Goal: Task Accomplishment & Management: Manage account settings

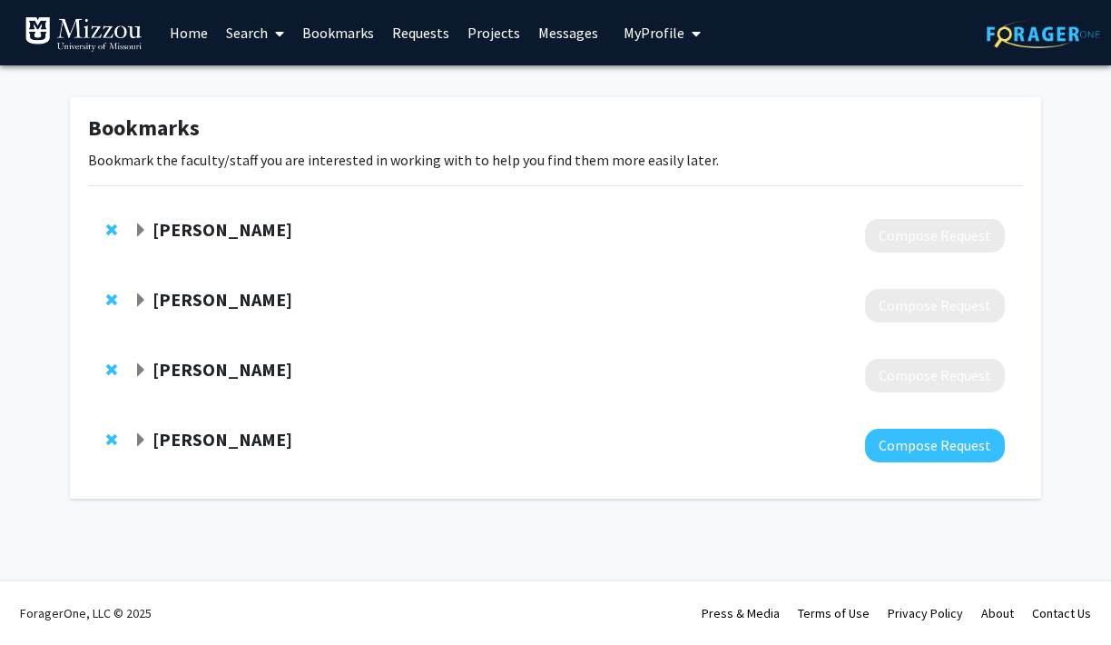
click at [629, 30] on span "My Profile" at bounding box center [654, 33] width 61 height 18
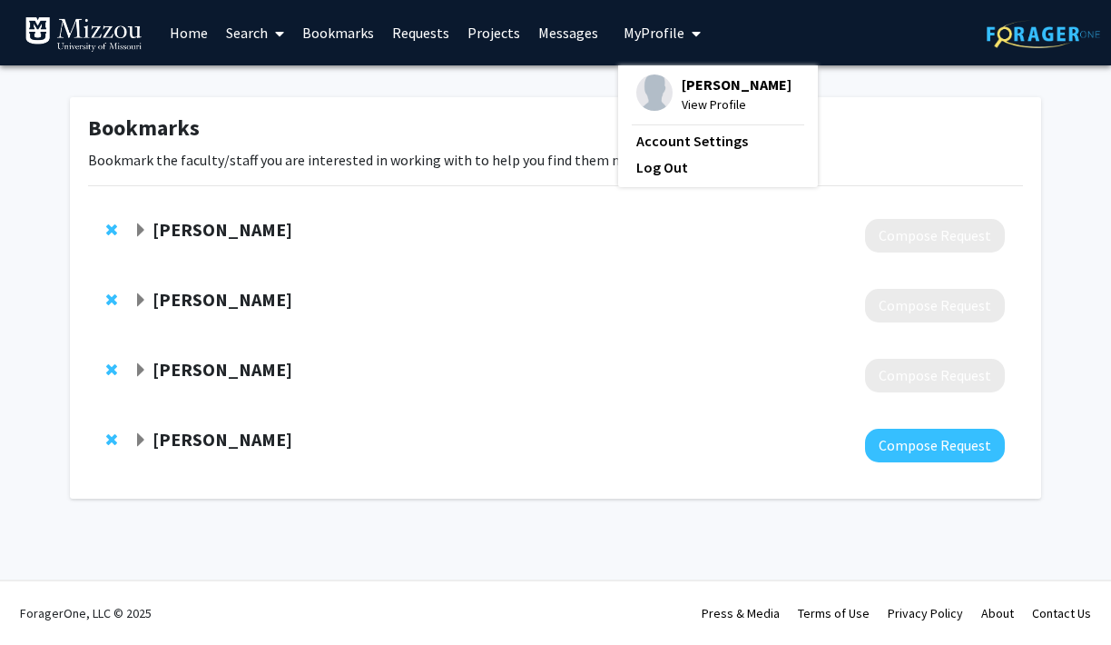
click at [708, 107] on span "View Profile" at bounding box center [737, 104] width 110 height 20
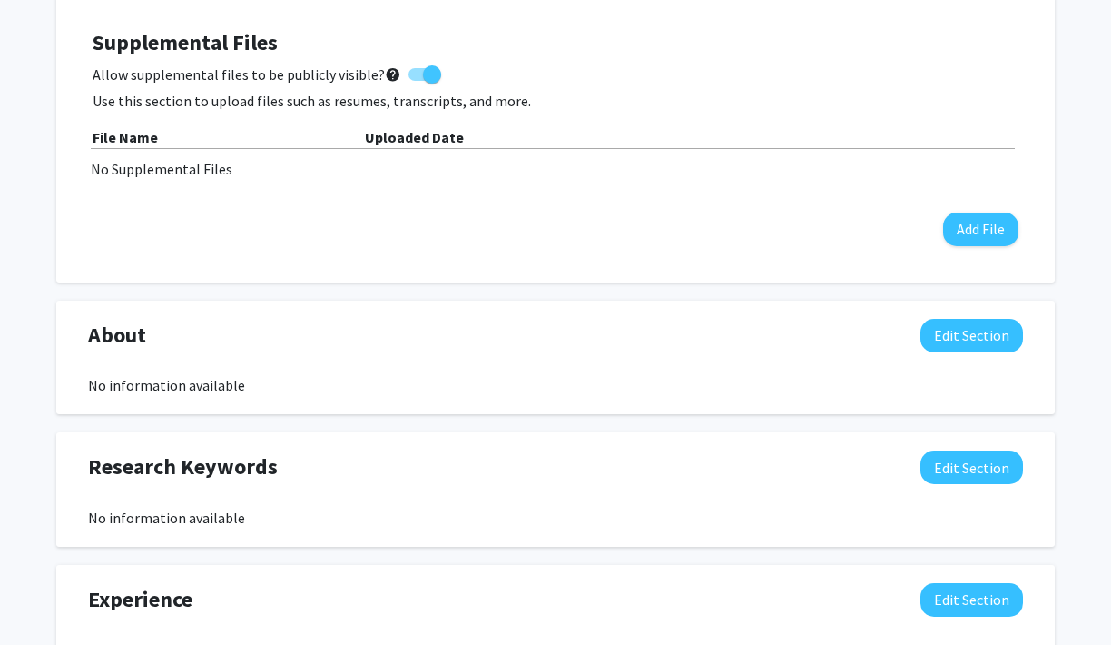
scroll to position [547, 0]
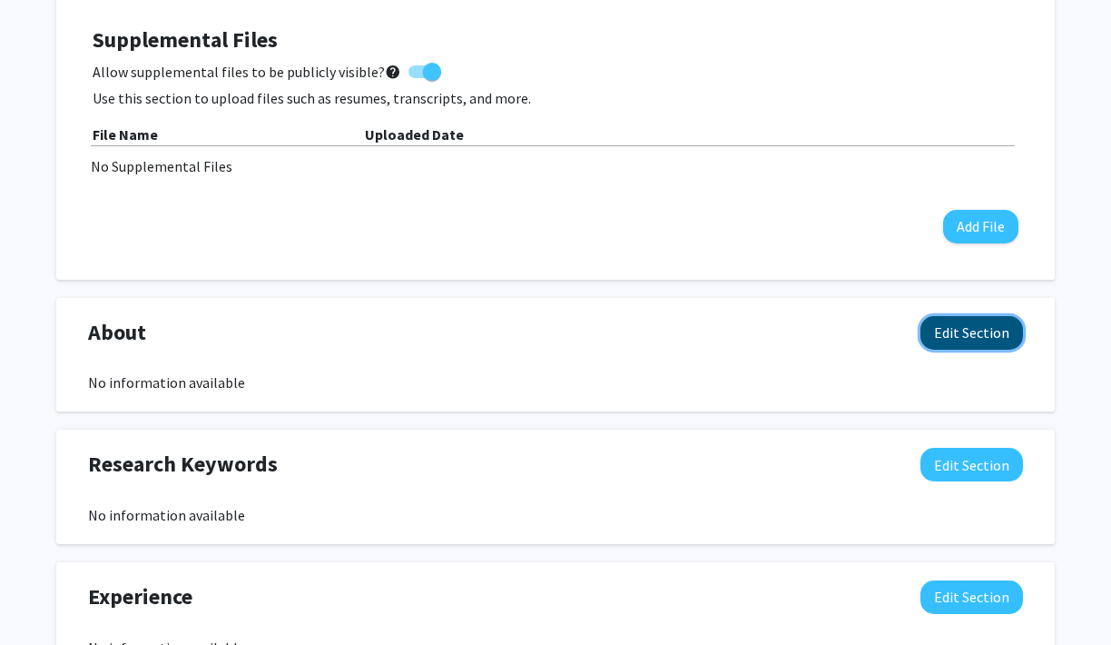
click at [981, 333] on button "Edit Section" at bounding box center [972, 333] width 103 height 34
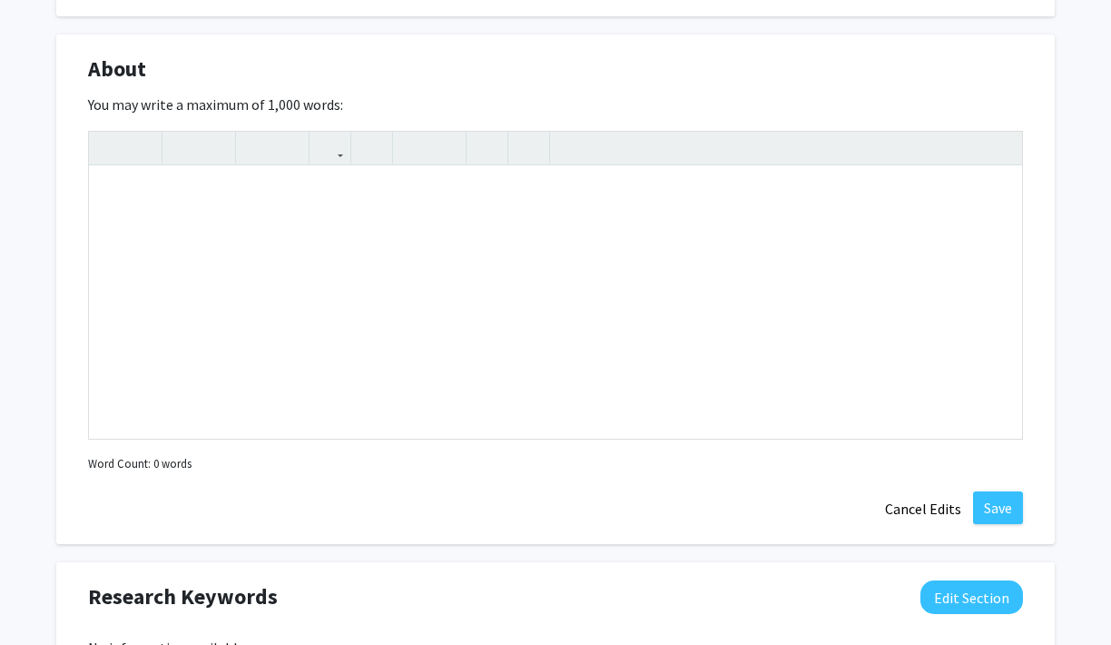
scroll to position [816, 0]
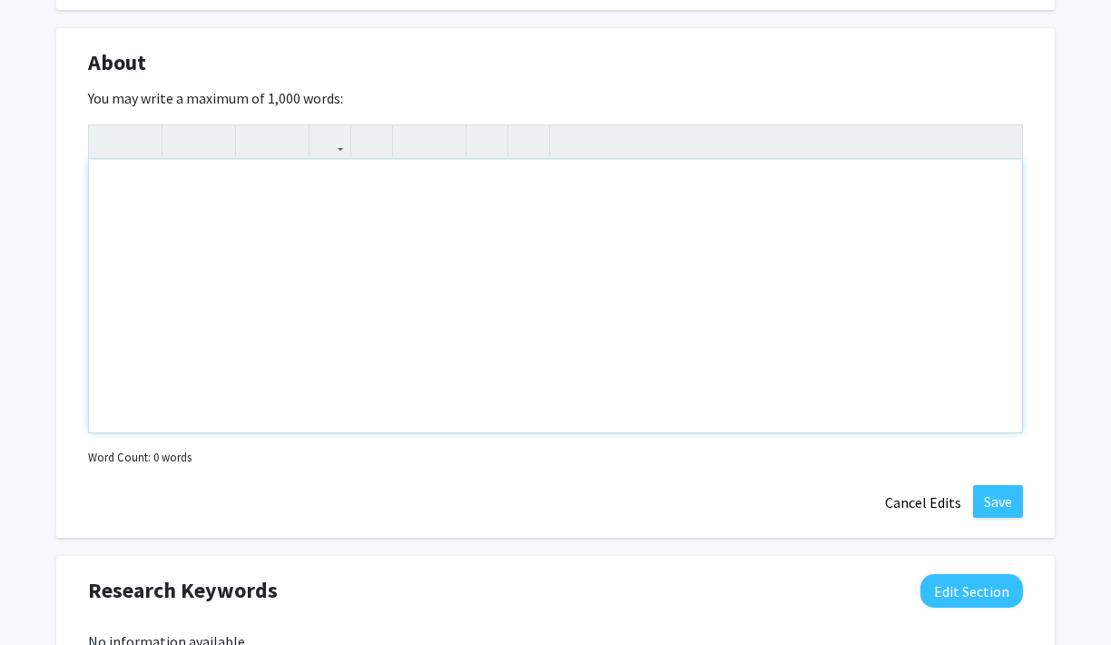
click at [478, 267] on div "Note to users with screen readers: Please deactivate our accessibility plugin f…" at bounding box center [555, 296] width 933 height 272
paste div "Note to users with screen readers: Please deactivate our accessibility plugin f…"
type textarea "<p>I am an Army National Guard service member and a pre-dental student at the […"
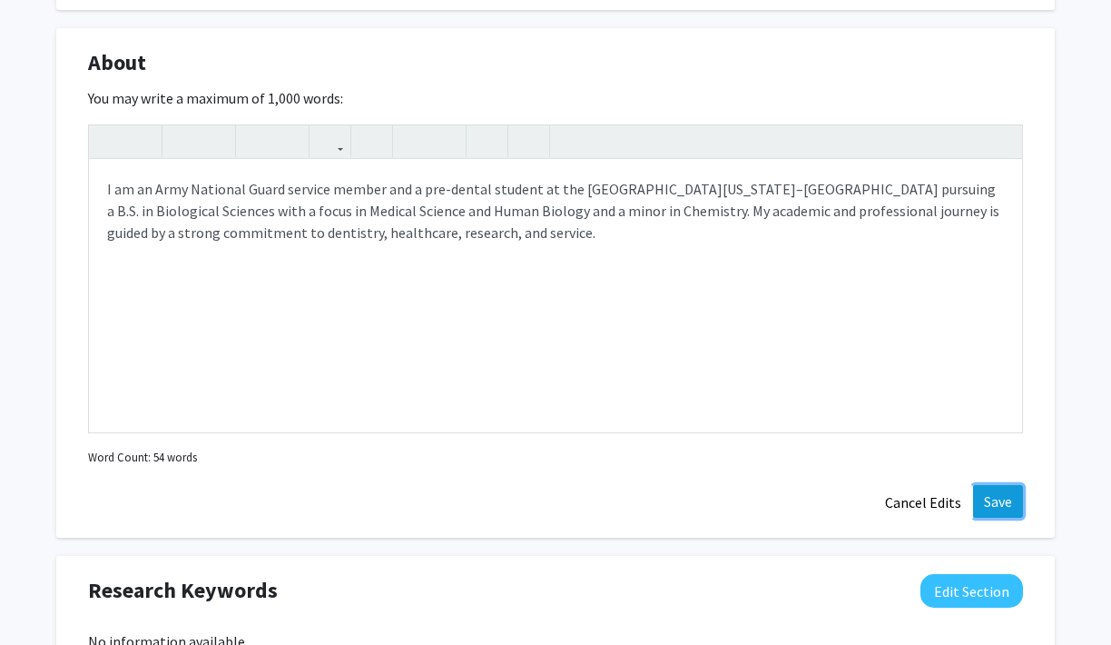
click at [1004, 503] on button "Save" at bounding box center [998, 501] width 50 height 33
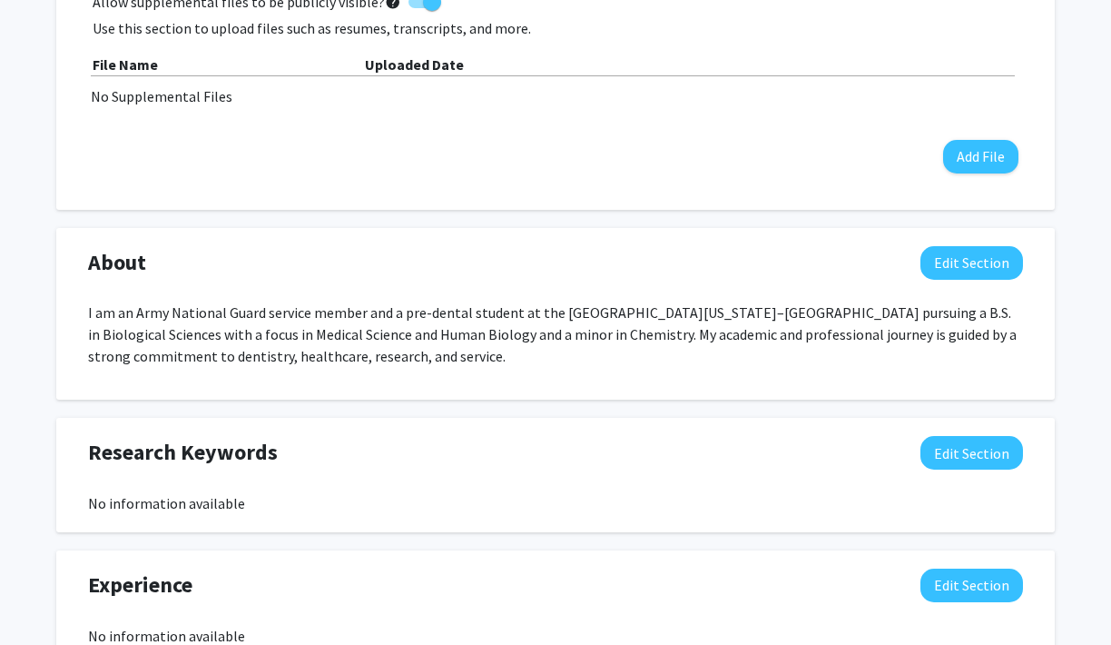
scroll to position [631, 0]
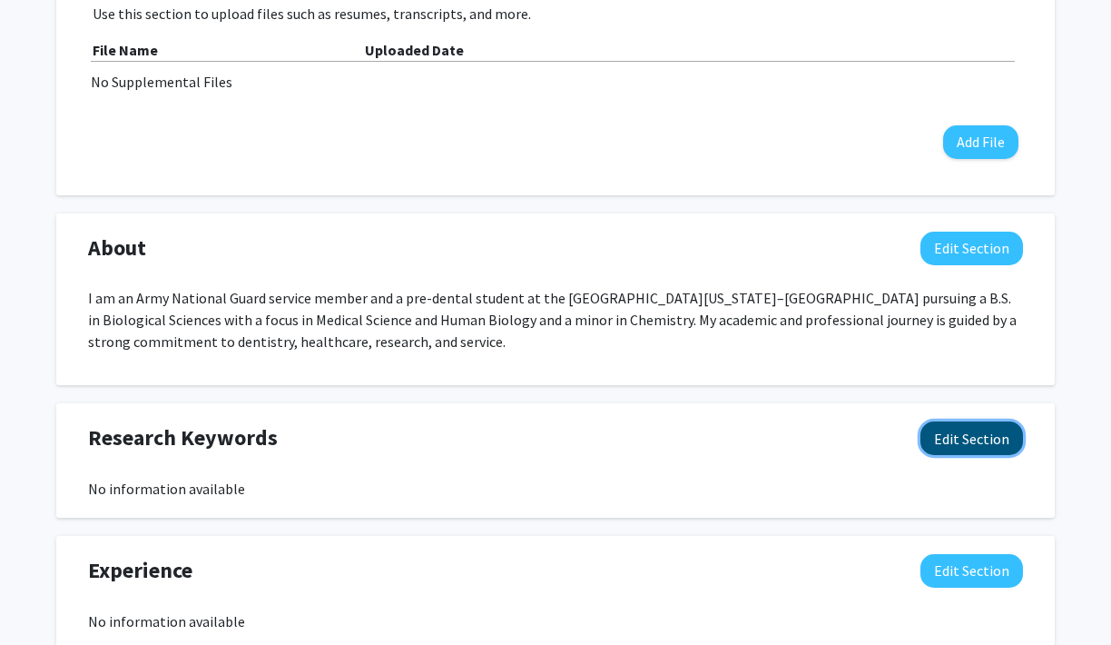
click at [950, 443] on button "Edit Section" at bounding box center [972, 438] width 103 height 34
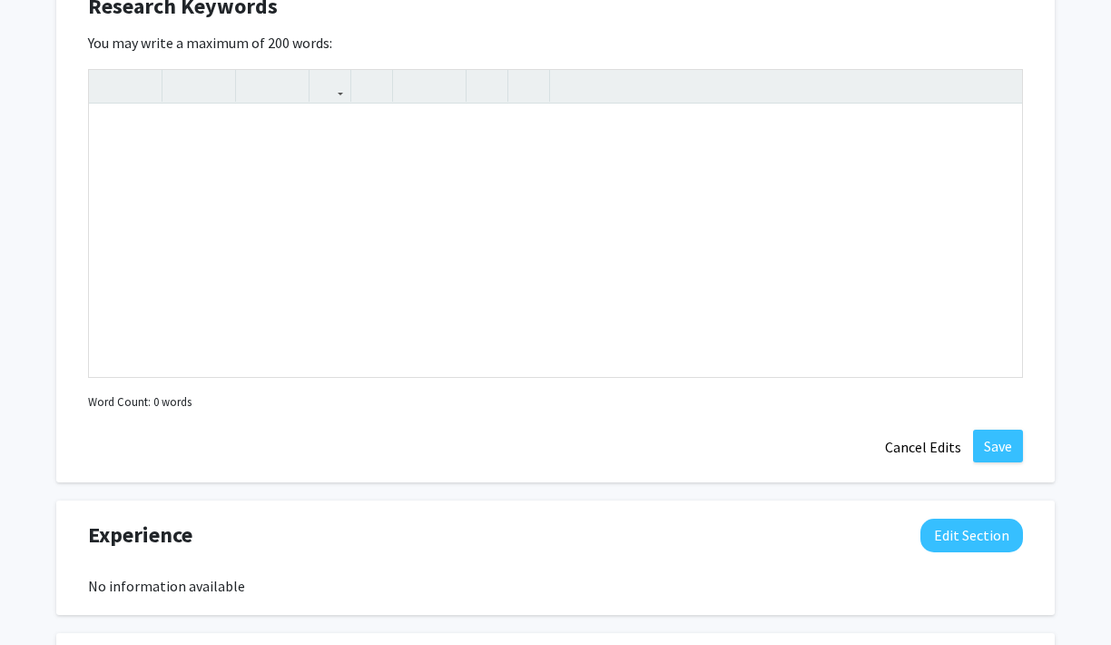
scroll to position [1079, 0]
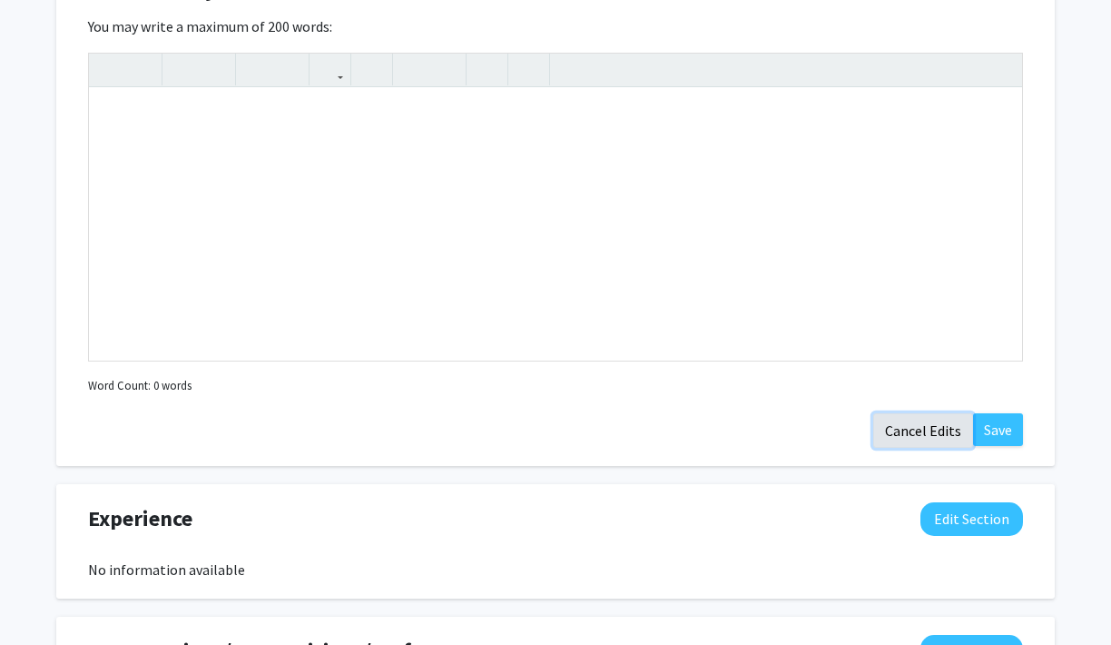
click at [939, 425] on button "Cancel Edits" at bounding box center [923, 430] width 100 height 35
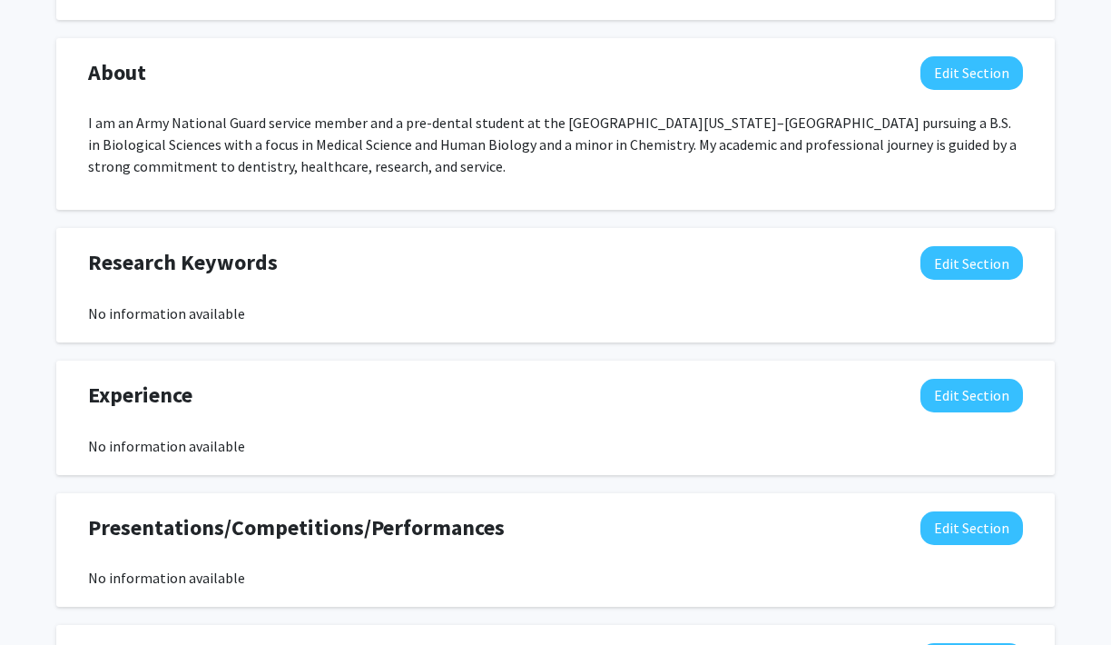
scroll to position [808, 0]
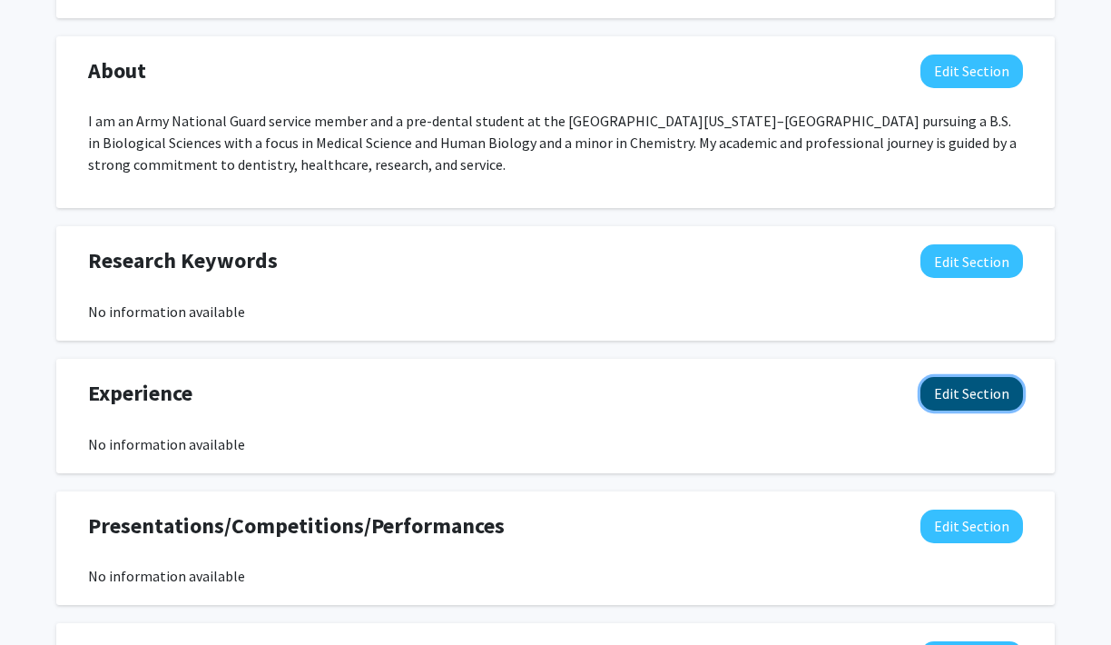
click at [960, 397] on button "Edit Section" at bounding box center [972, 394] width 103 height 34
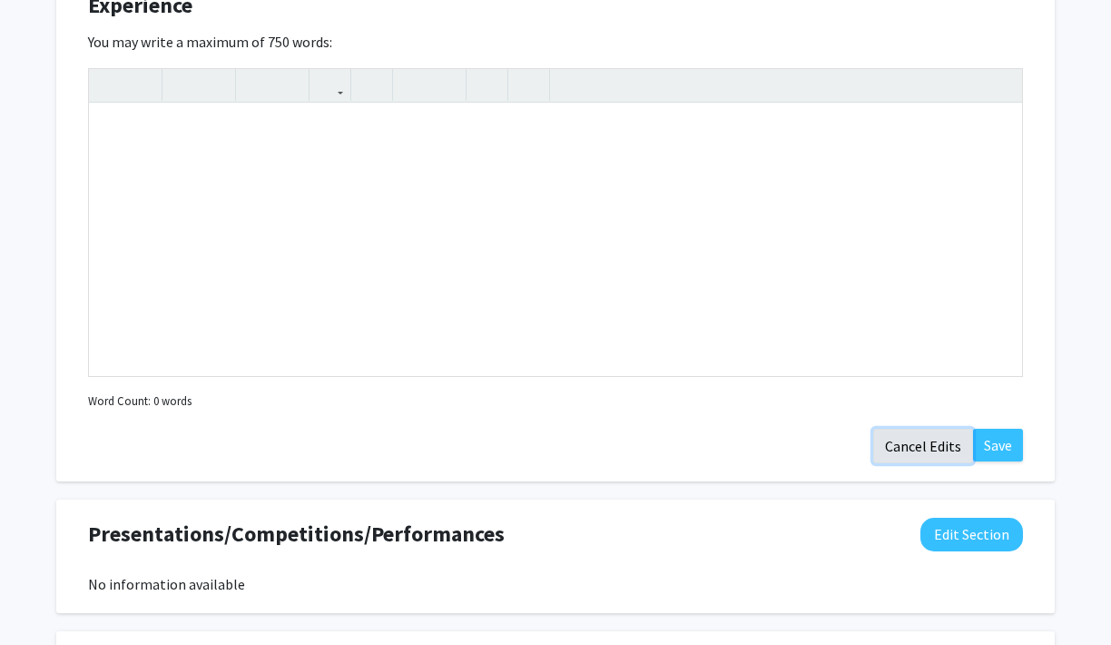
click at [933, 449] on button "Cancel Edits" at bounding box center [923, 446] width 100 height 35
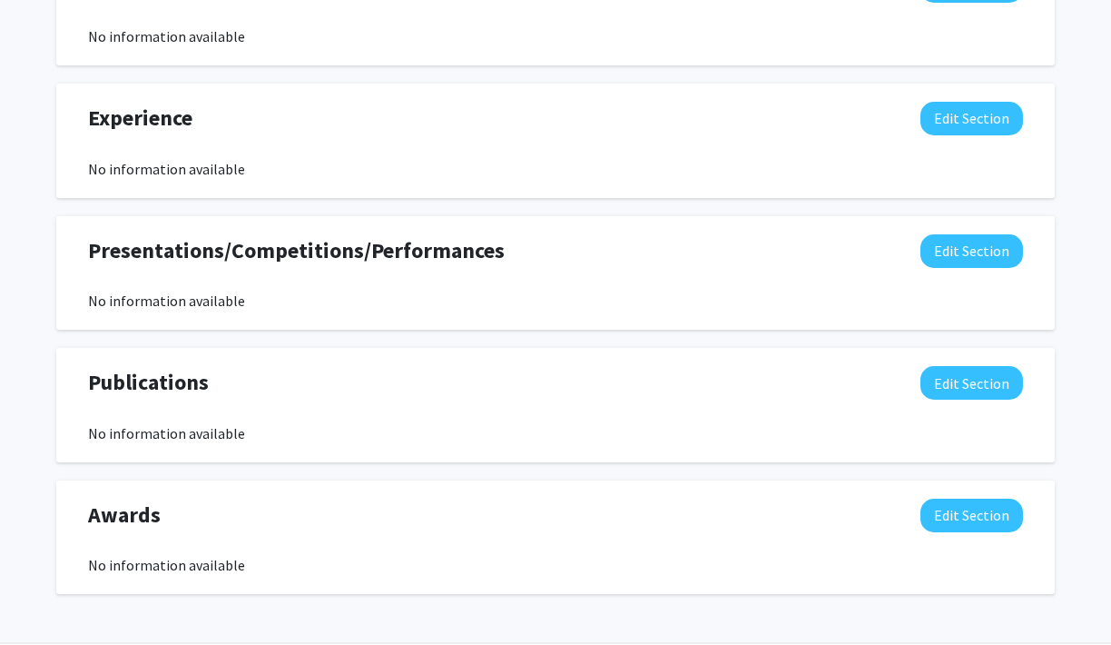
scroll to position [1084, 0]
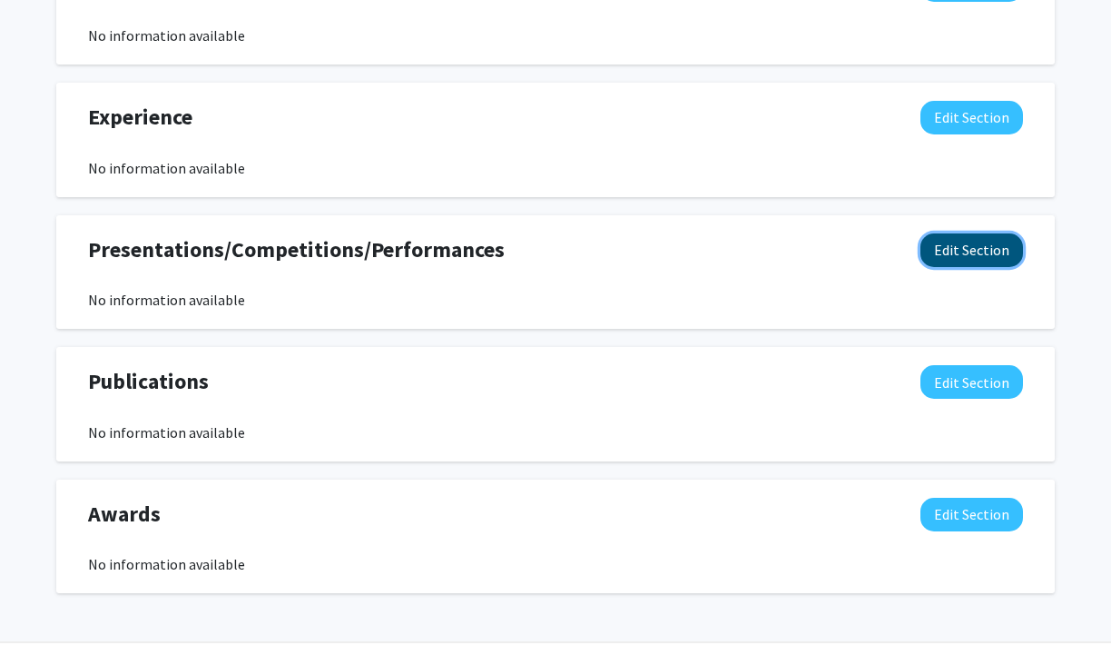
click at [941, 250] on button "Edit Section" at bounding box center [972, 250] width 103 height 34
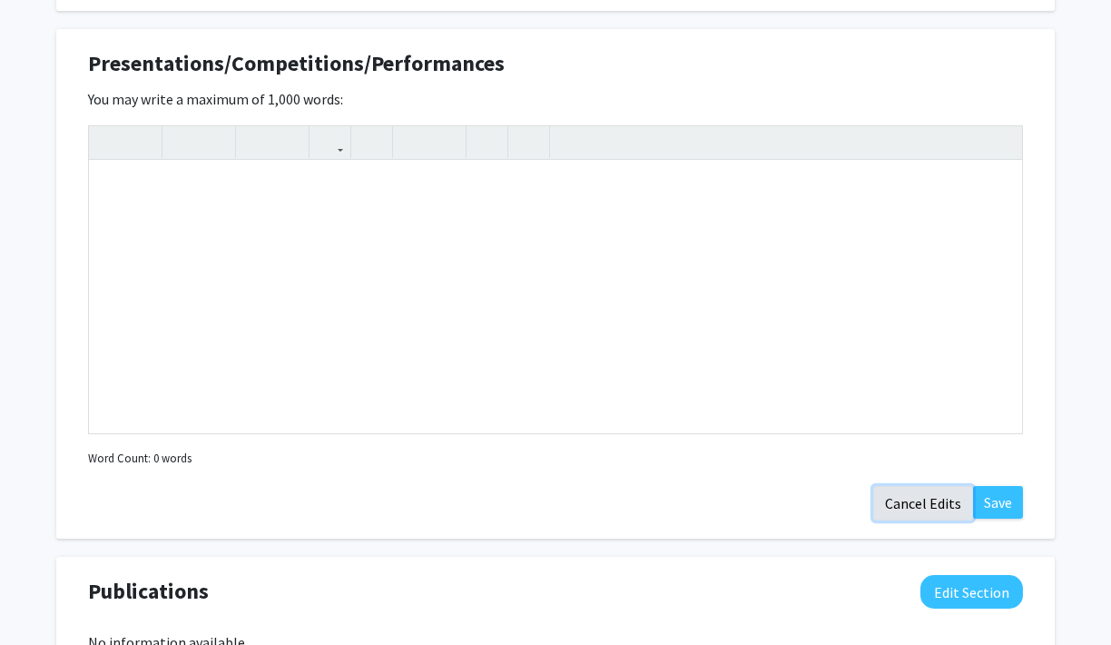
click at [912, 502] on button "Cancel Edits" at bounding box center [923, 503] width 100 height 35
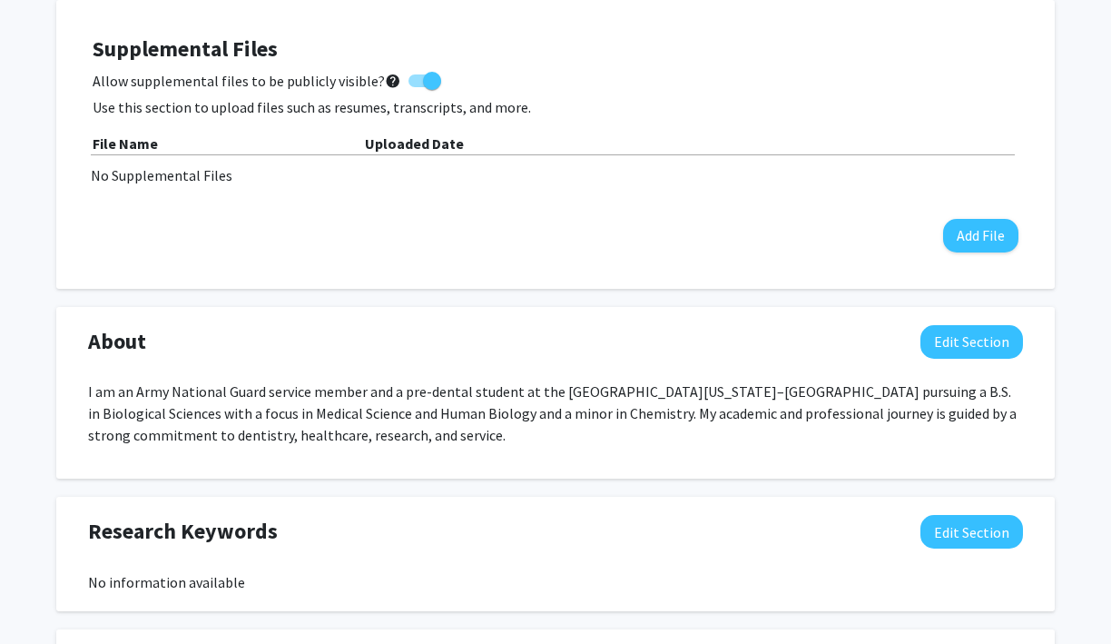
scroll to position [547, 0]
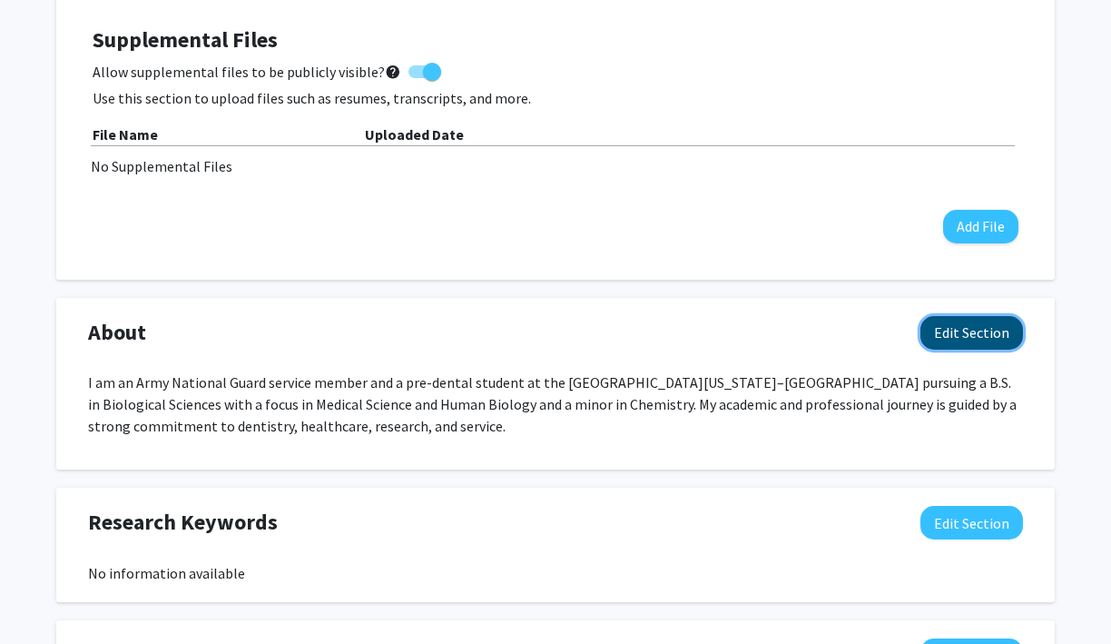
click at [987, 340] on button "Edit Section" at bounding box center [972, 333] width 103 height 34
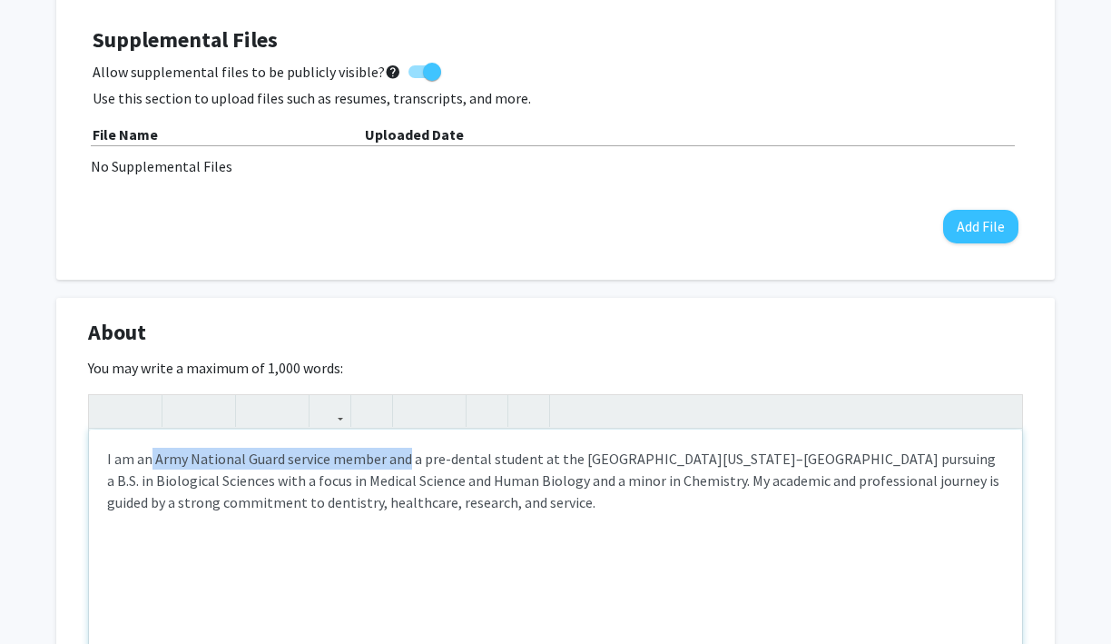
drag, startPoint x: 406, startPoint y: 458, endPoint x: 151, endPoint y: 455, distance: 255.1
click at [151, 455] on p "I am an Army National Guard service member and a pre-dental student at the [GEO…" at bounding box center [555, 480] width 897 height 65
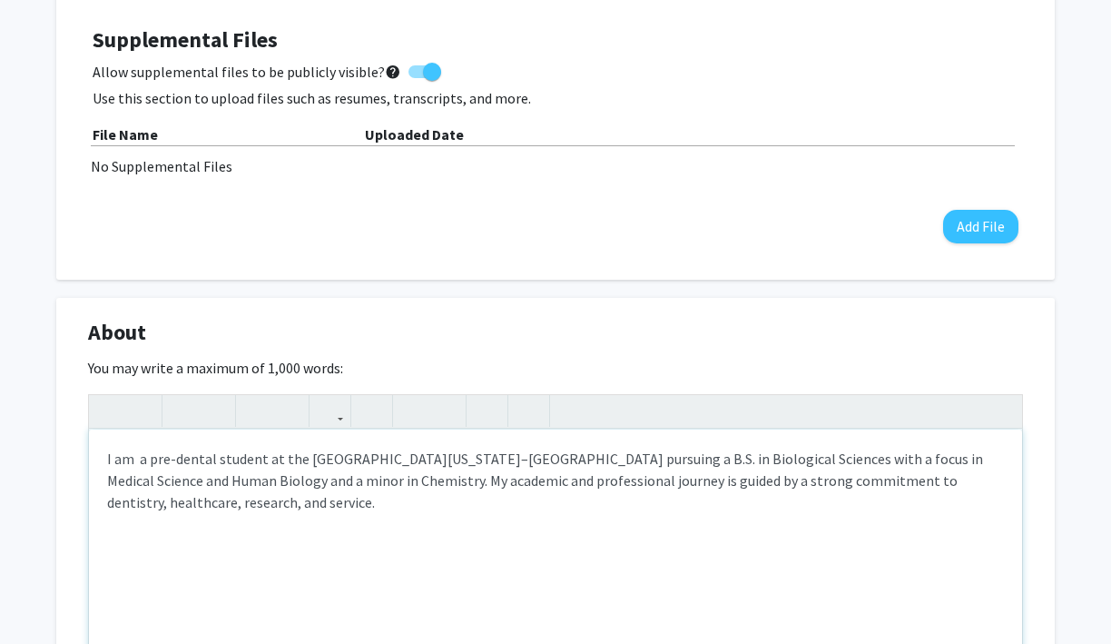
type textarea "<p>I am a pre-dental student at the [GEOGRAPHIC_DATA][US_STATE]–Columbia pursui…"
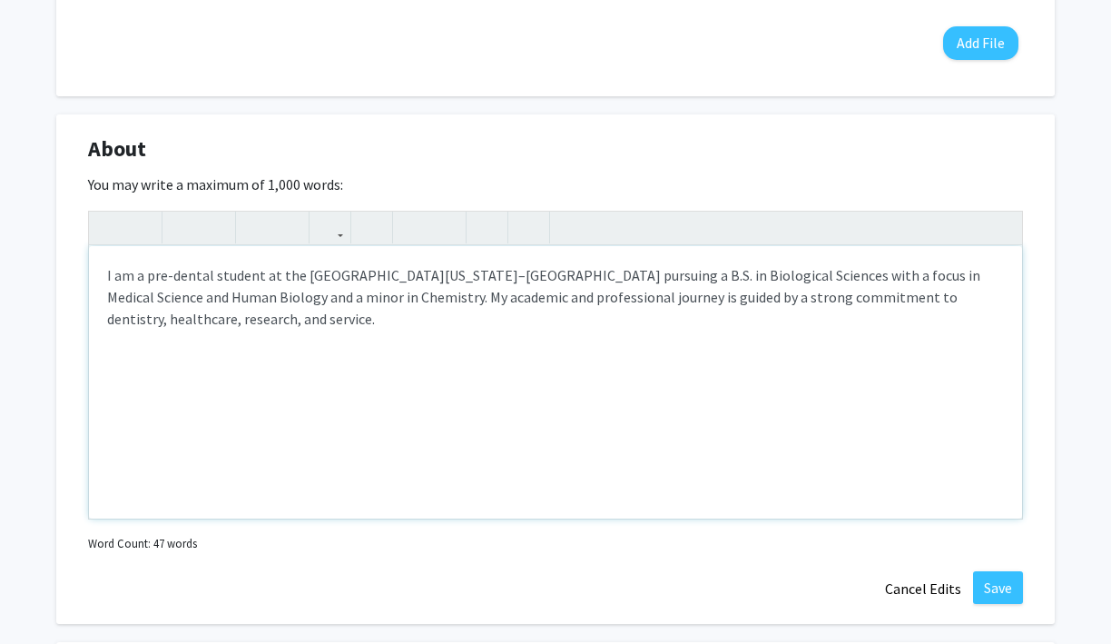
scroll to position [734, 0]
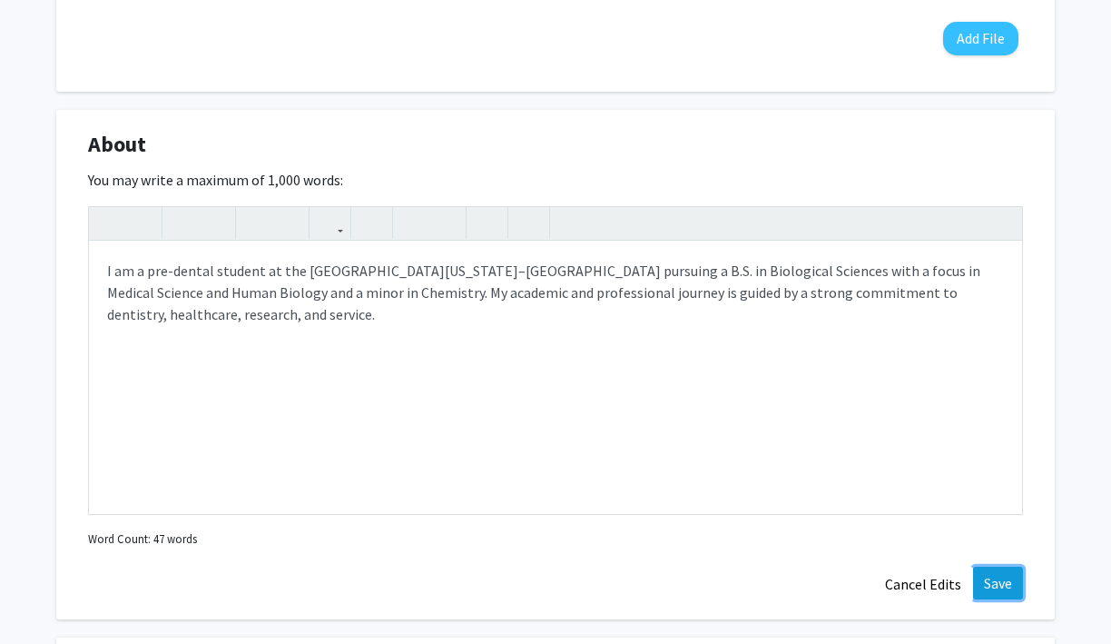
click at [1003, 582] on button "Save" at bounding box center [998, 583] width 50 height 33
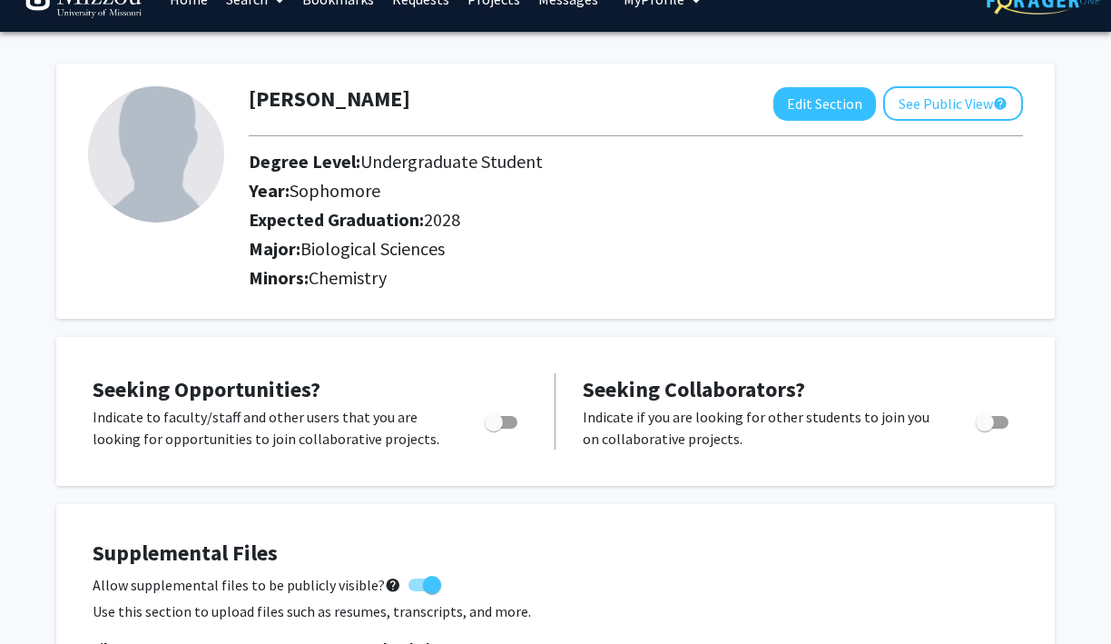
scroll to position [0, 0]
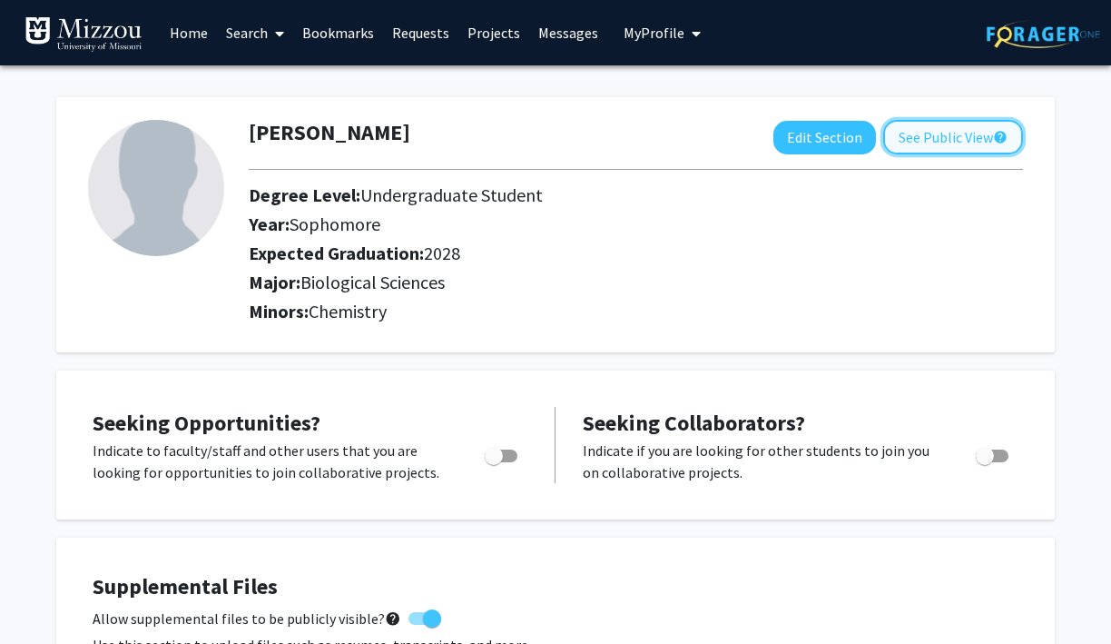
click at [936, 135] on button "See Public View help" at bounding box center [953, 137] width 140 height 35
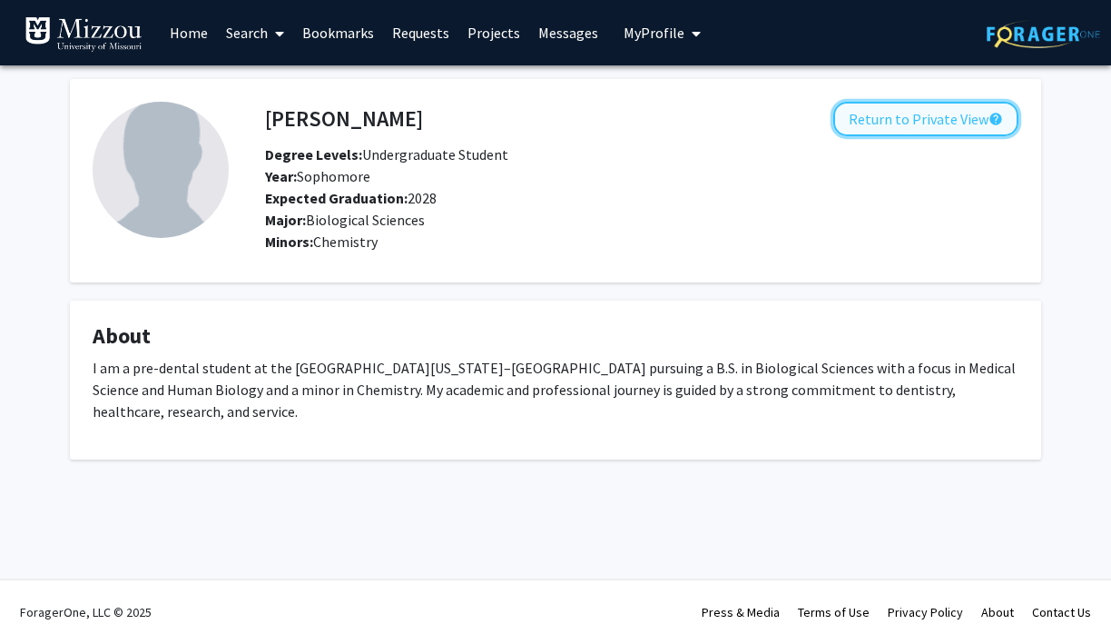
click at [929, 120] on button "Return to Private View help" at bounding box center [925, 119] width 185 height 35
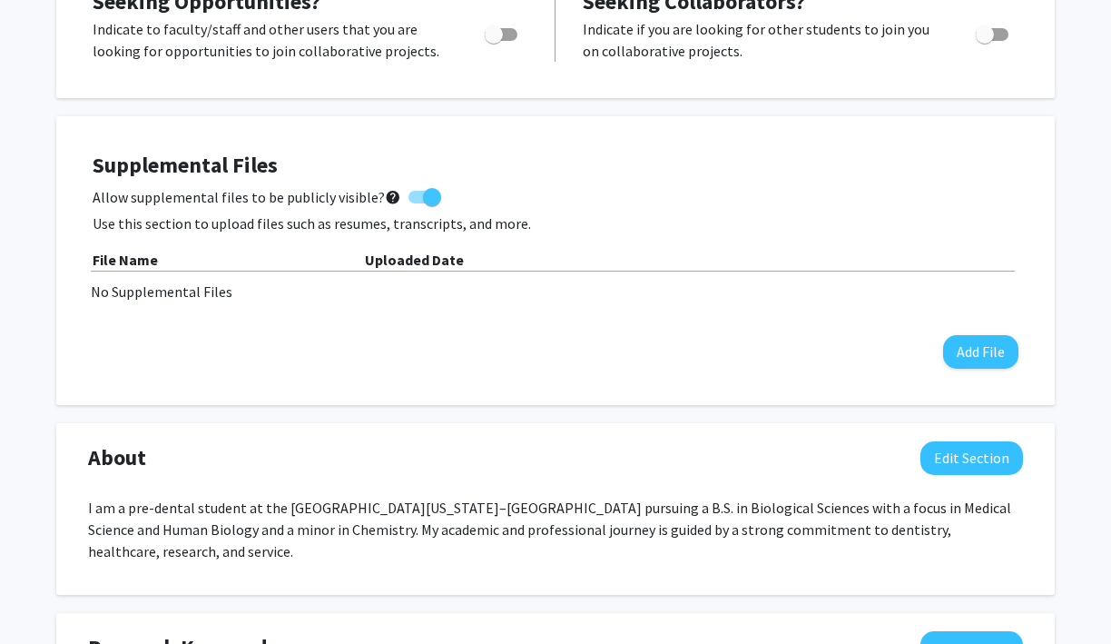
scroll to position [426, 0]
